Goal: Find specific page/section: Find specific page/section

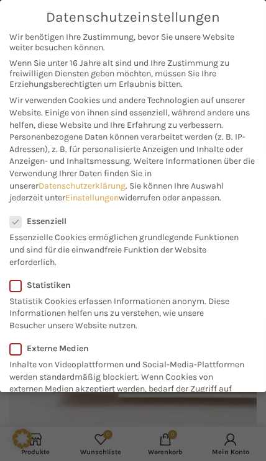
click at [143, 432] on link "Alle akzeptieren" at bounding box center [132, 442] width 247 height 29
checkbox input "true"
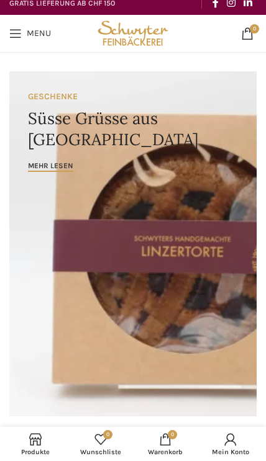
scroll to position [9, 0]
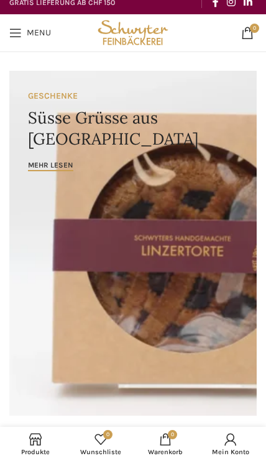
click at [10, 33] on span "Open mobile menu" at bounding box center [15, 33] width 12 height 12
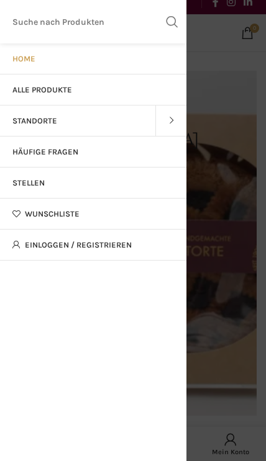
click at [16, 87] on span "Alle Produkte" at bounding box center [42, 90] width 60 height 10
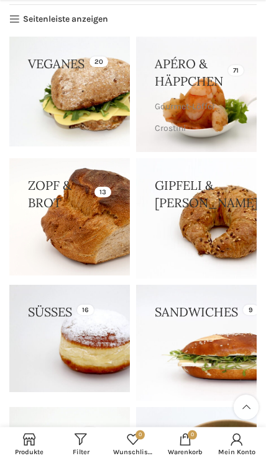
scroll to position [155, 0]
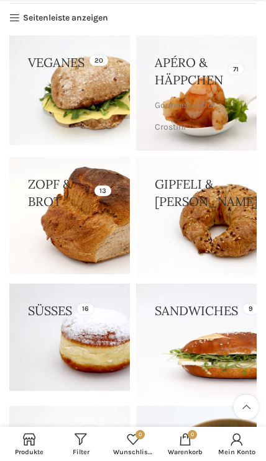
click at [215, 249] on link at bounding box center [196, 217] width 120 height 120
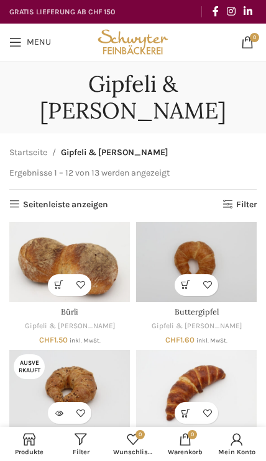
click at [27, 53] on link "Menu" at bounding box center [30, 42] width 54 height 25
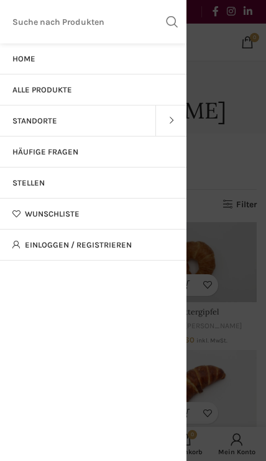
click at [154, 116] on link "Standorte" at bounding box center [77, 121] width 155 height 31
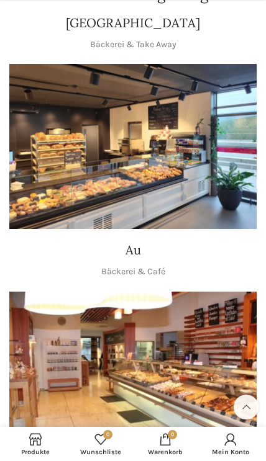
scroll to position [3353, 0]
click at [64, 159] on img "1 / 1" at bounding box center [132, 146] width 247 height 165
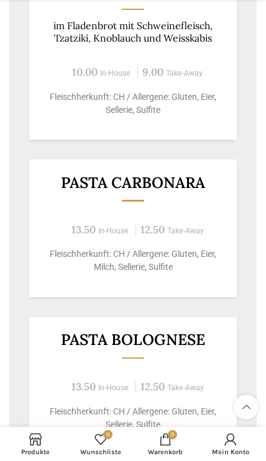
scroll to position [1139, 0]
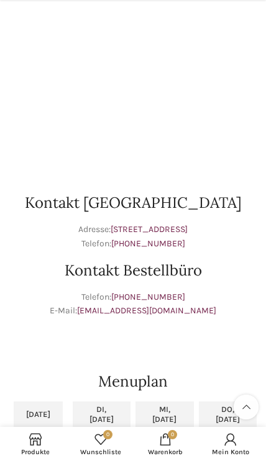
scroll to position [574, 0]
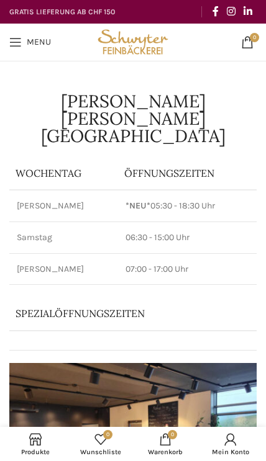
click at [25, 43] on link "Menu" at bounding box center [30, 42] width 54 height 25
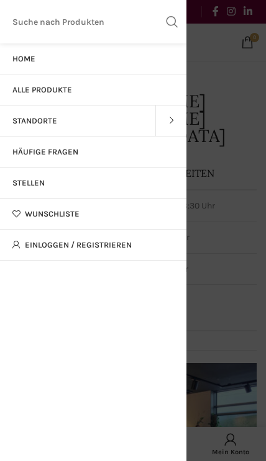
click at [129, 84] on link "Alle Produkte" at bounding box center [93, 90] width 186 height 31
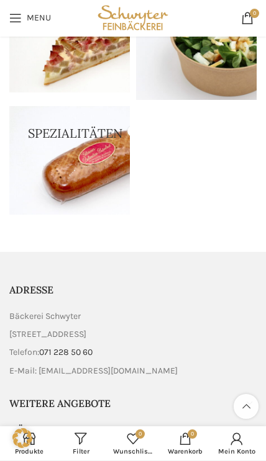
scroll to position [578, 0]
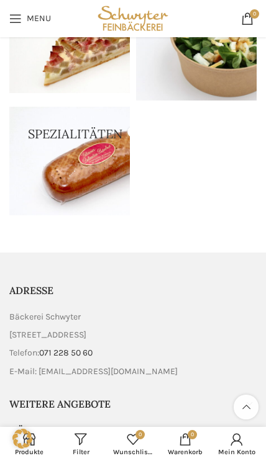
click at [255, 405] on h5 "Weitere Angebote" at bounding box center [132, 404] width 247 height 14
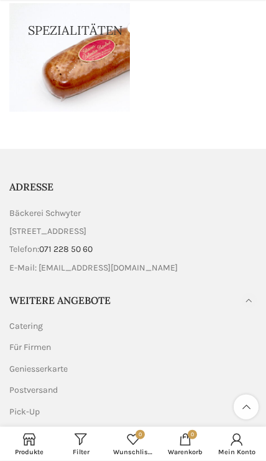
scroll to position [686, 0]
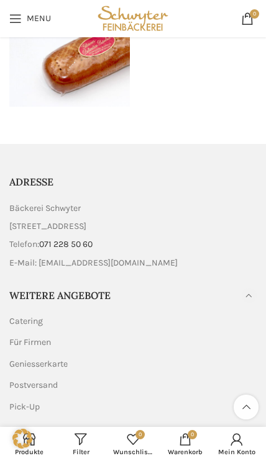
click at [27, 363] on link "Geniesserkarte" at bounding box center [39, 364] width 60 height 12
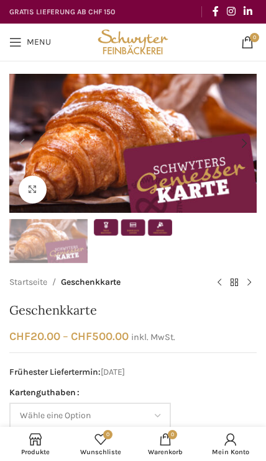
click at [25, 37] on link "Menu" at bounding box center [30, 42] width 54 height 25
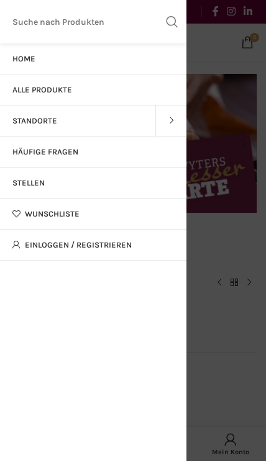
click at [128, 83] on link "Alle Produkte" at bounding box center [93, 90] width 186 height 31
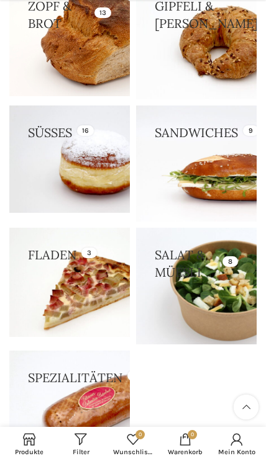
scroll to position [391, 0]
